Goal: Information Seeking & Learning: Learn about a topic

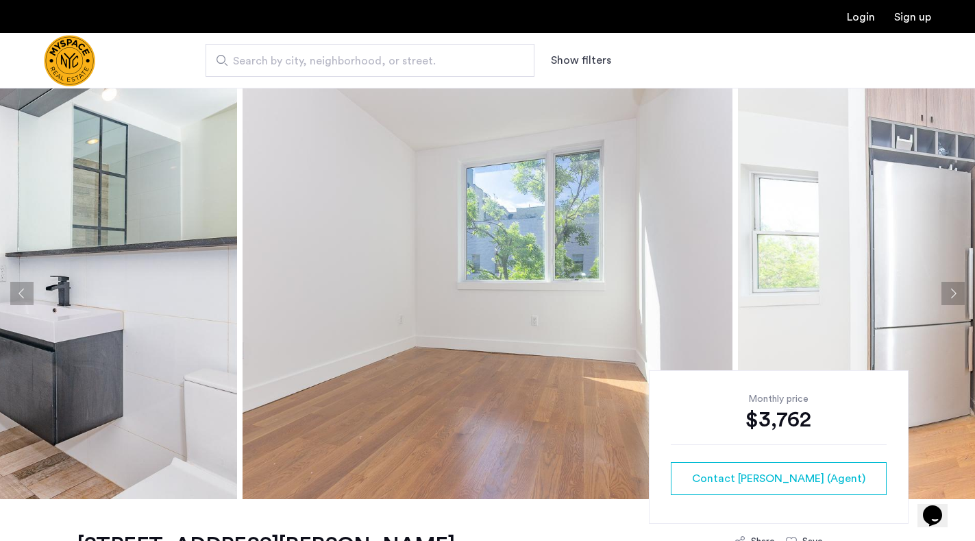
click at [956, 288] on button "Next apartment" at bounding box center [952, 293] width 23 height 23
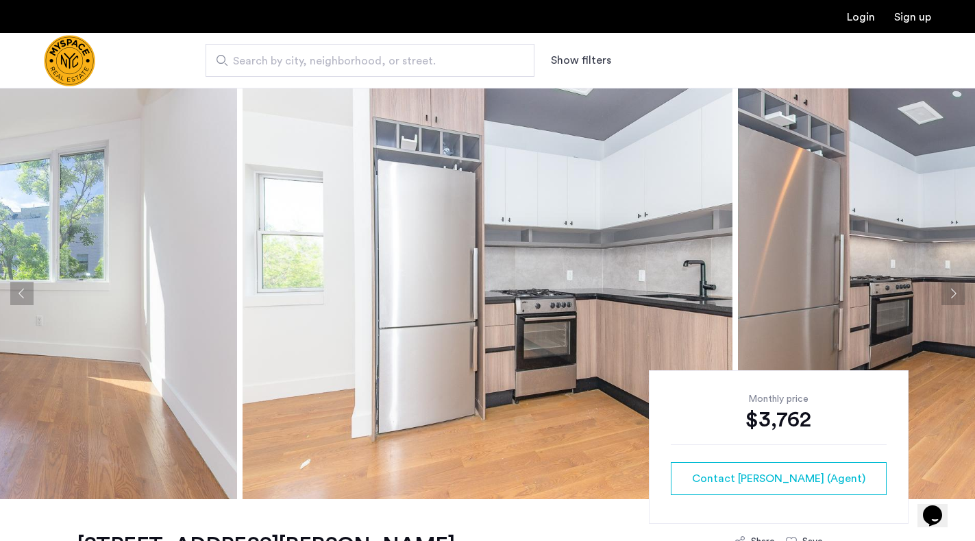
click at [956, 288] on button "Next apartment" at bounding box center [952, 293] width 23 height 23
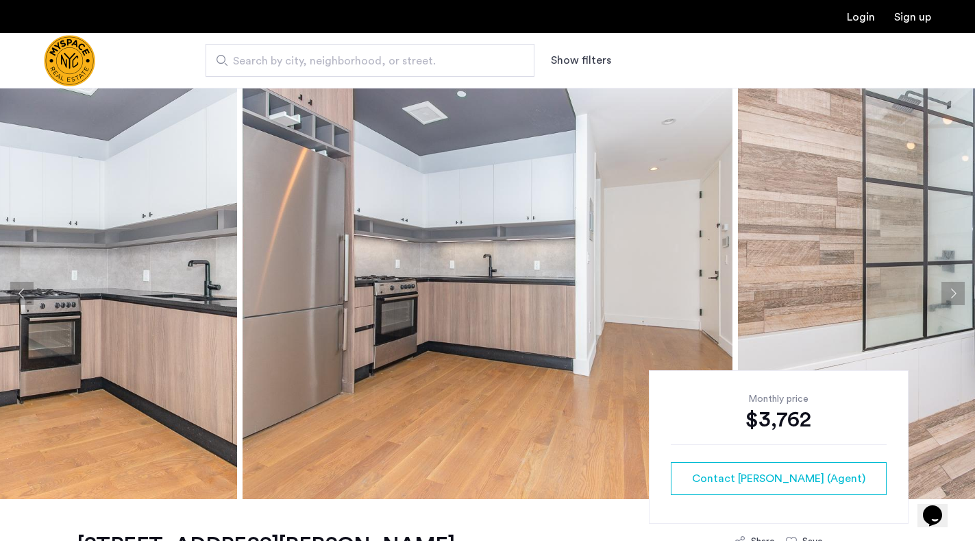
click at [956, 288] on button "Next apartment" at bounding box center [952, 293] width 23 height 23
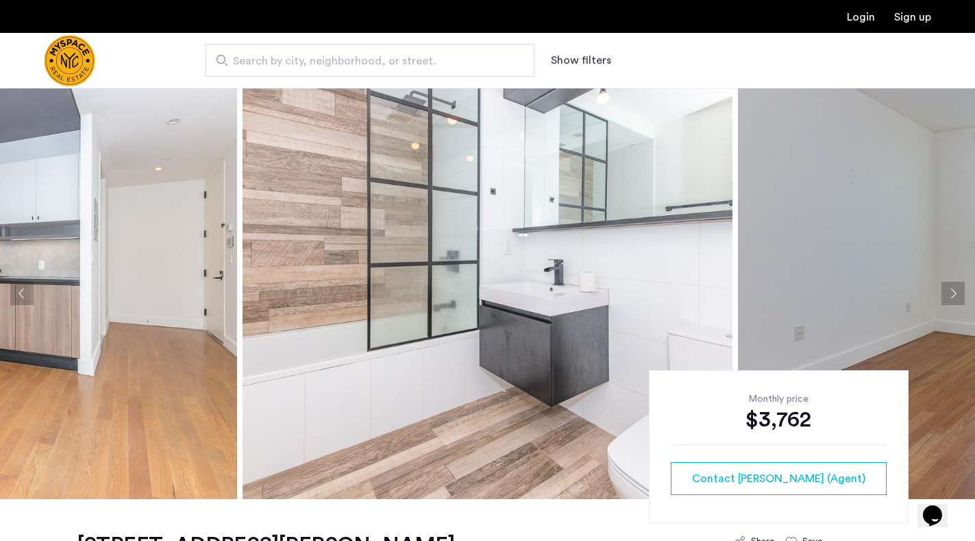
click at [949, 293] on button "Next apartment" at bounding box center [952, 293] width 23 height 23
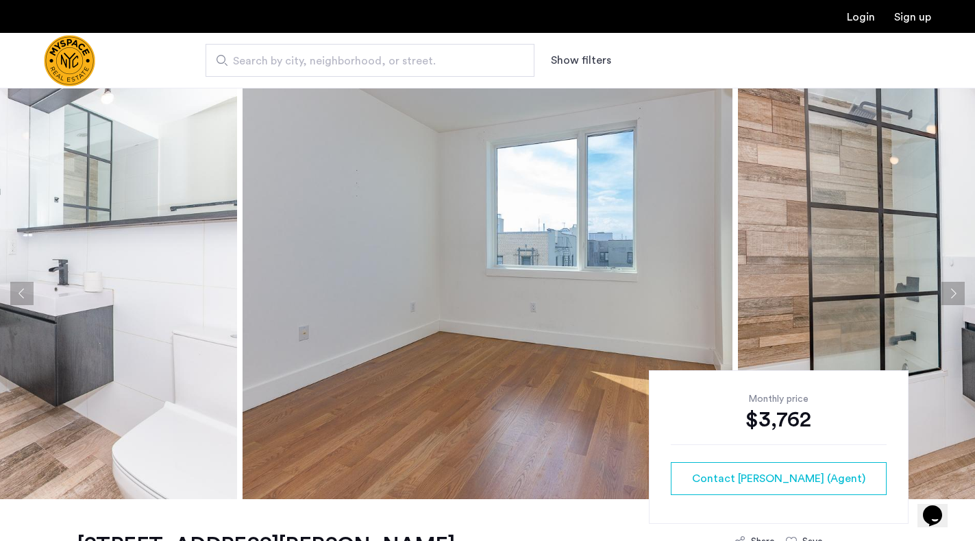
click at [950, 291] on button "Next apartment" at bounding box center [952, 293] width 23 height 23
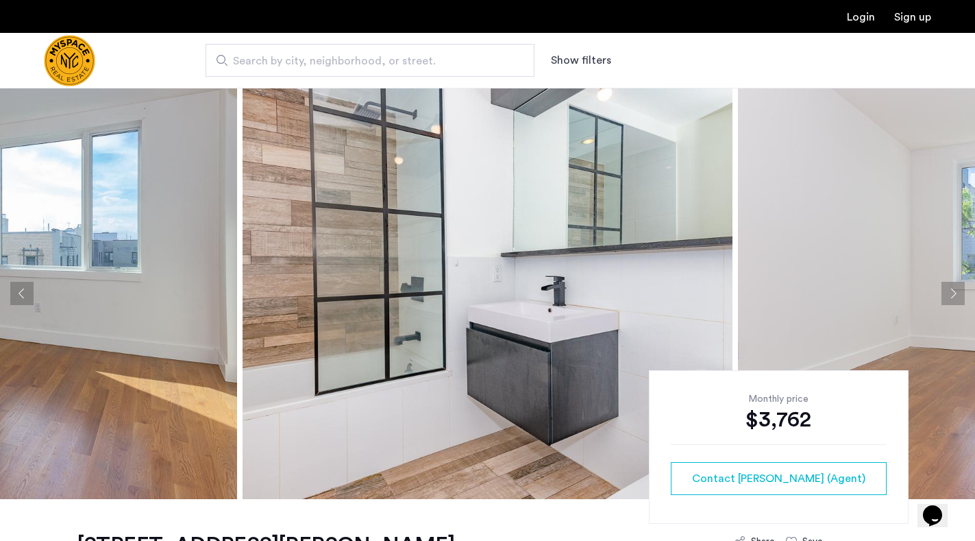
click at [950, 291] on button "Next apartment" at bounding box center [952, 293] width 23 height 23
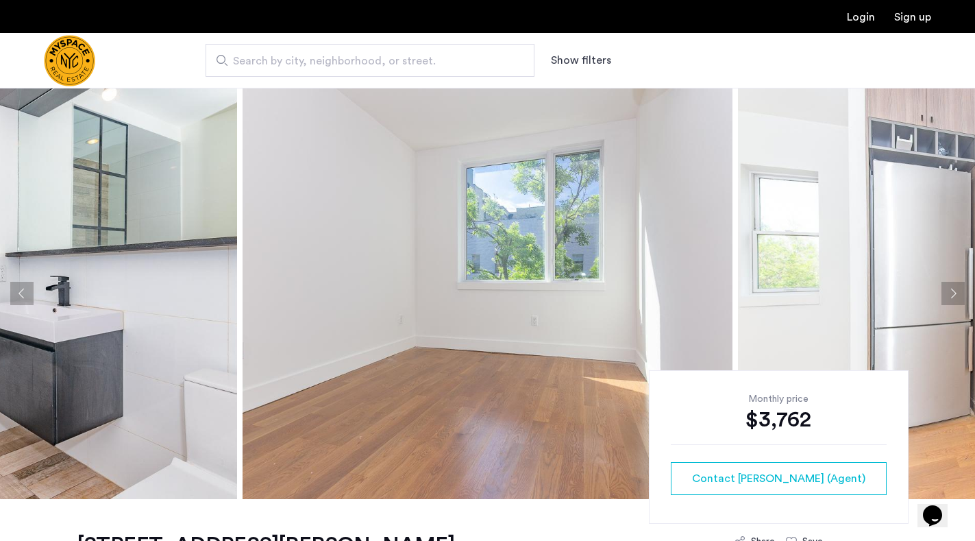
click at [950, 291] on button "Next apartment" at bounding box center [952, 293] width 23 height 23
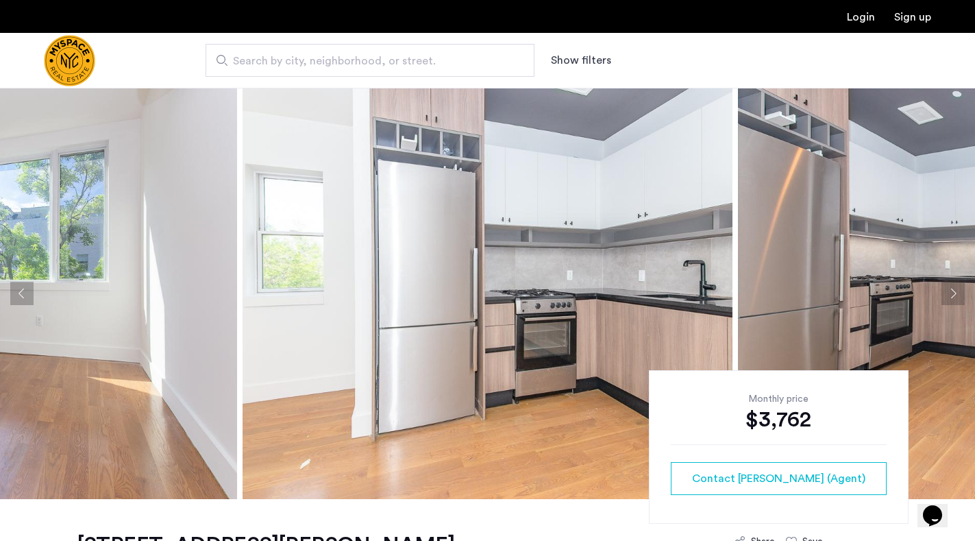
click at [950, 291] on button "Next apartment" at bounding box center [952, 293] width 23 height 23
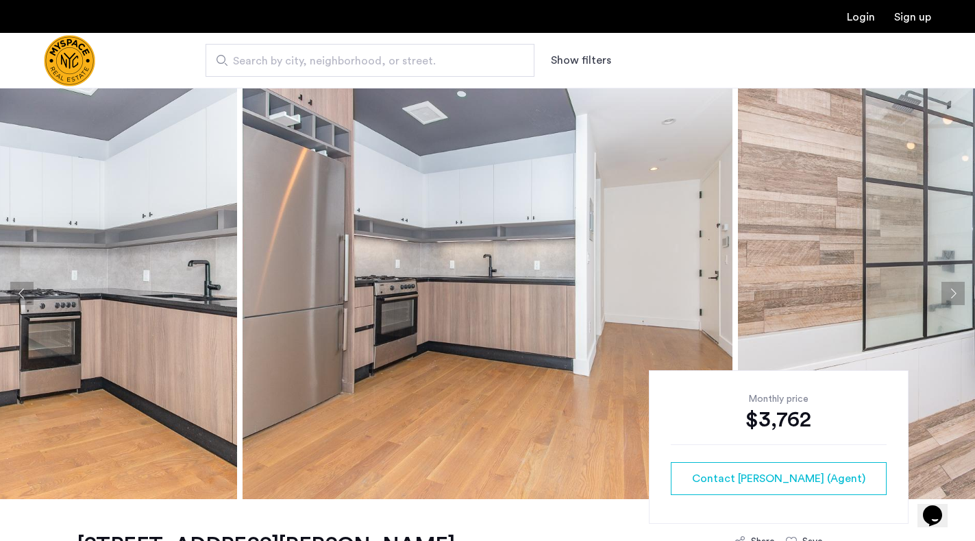
click at [950, 291] on button "Next apartment" at bounding box center [952, 293] width 23 height 23
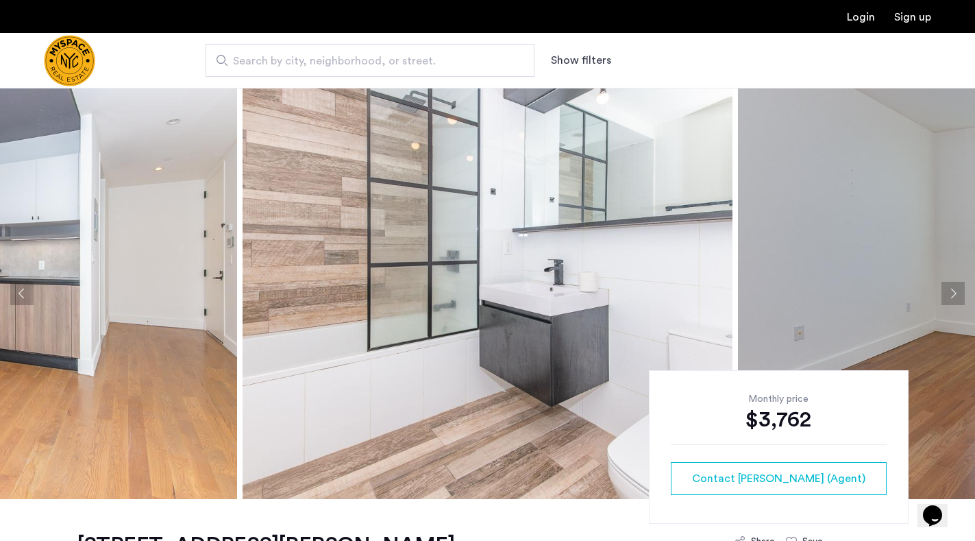
click at [950, 291] on button "Next apartment" at bounding box center [952, 293] width 23 height 23
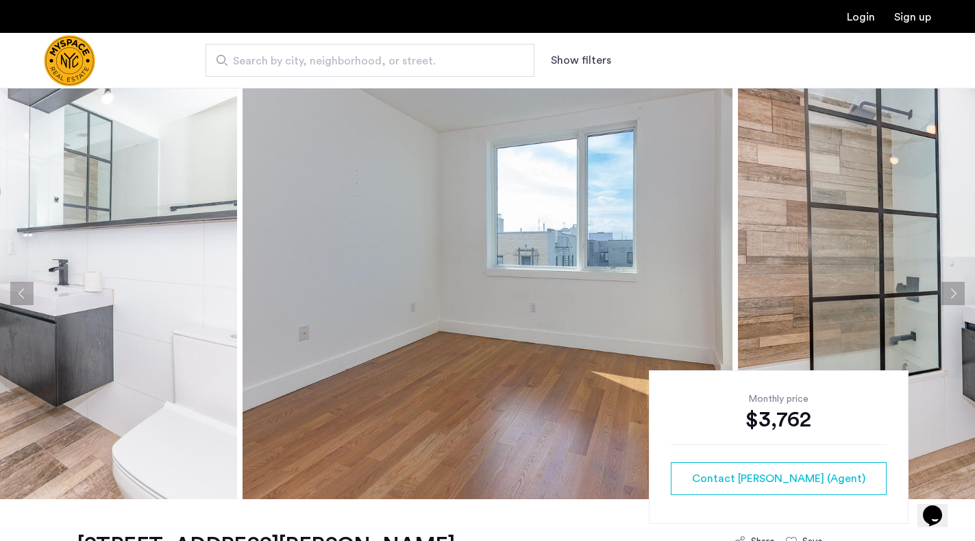
click at [950, 291] on button "Next apartment" at bounding box center [952, 293] width 23 height 23
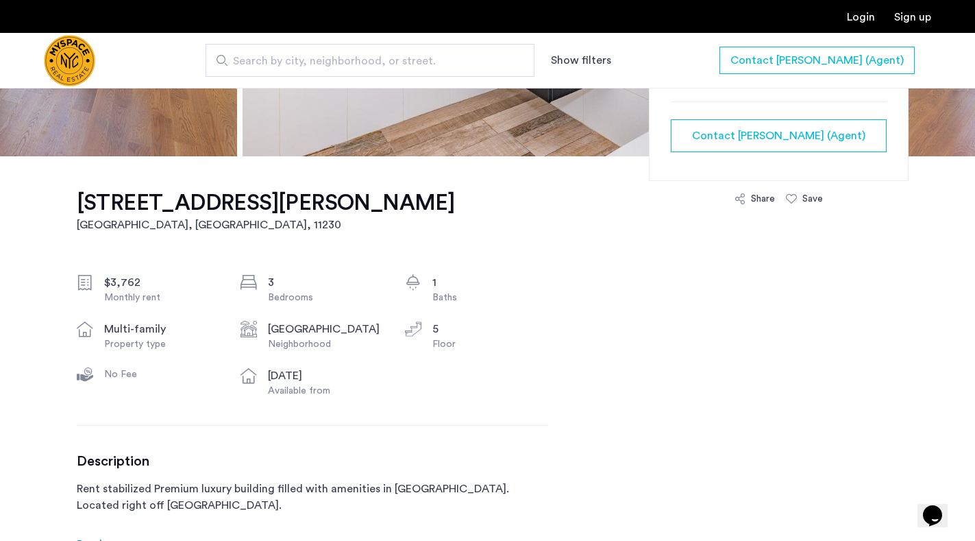
scroll to position [685, 0]
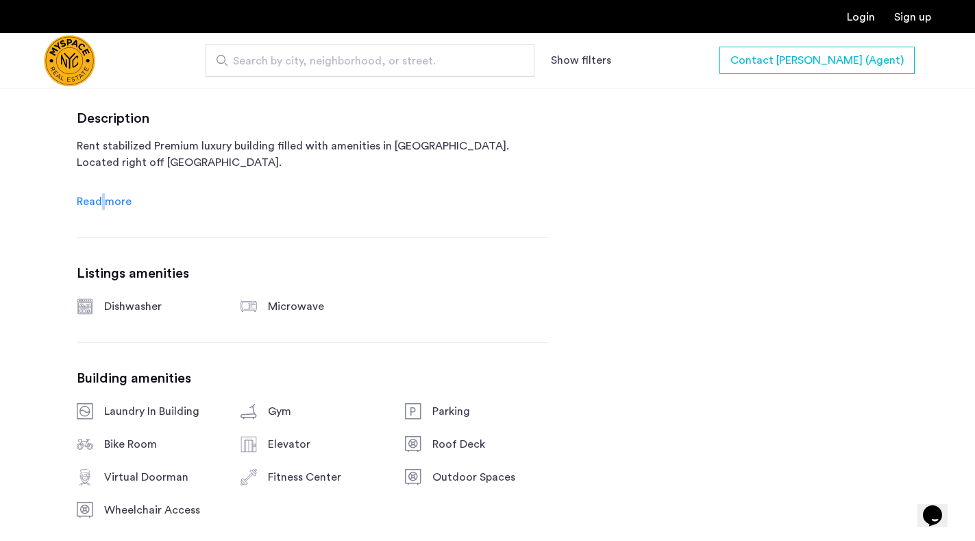
click at [103, 204] on span "Read more" at bounding box center [104, 201] width 55 height 11
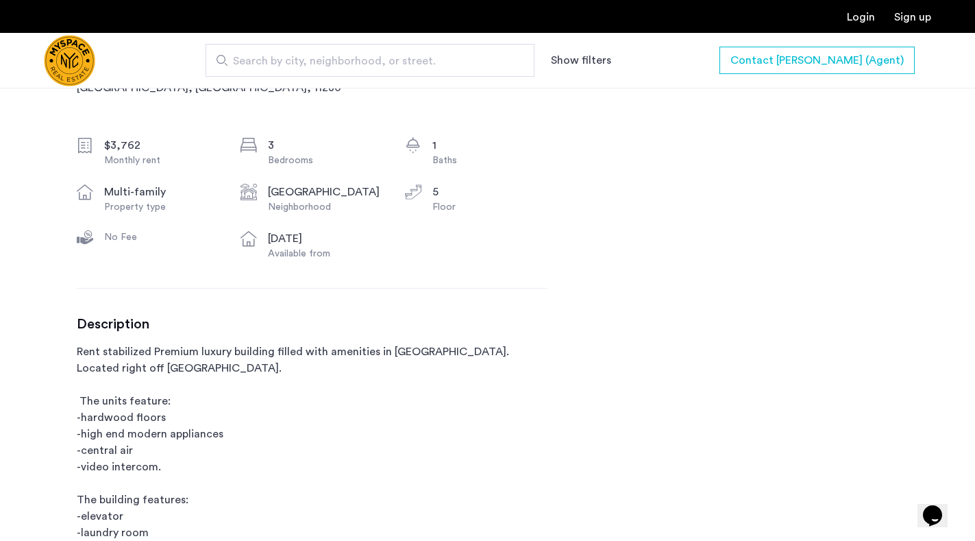
scroll to position [206, 0]
